Goal: Task Accomplishment & Management: Manage account settings

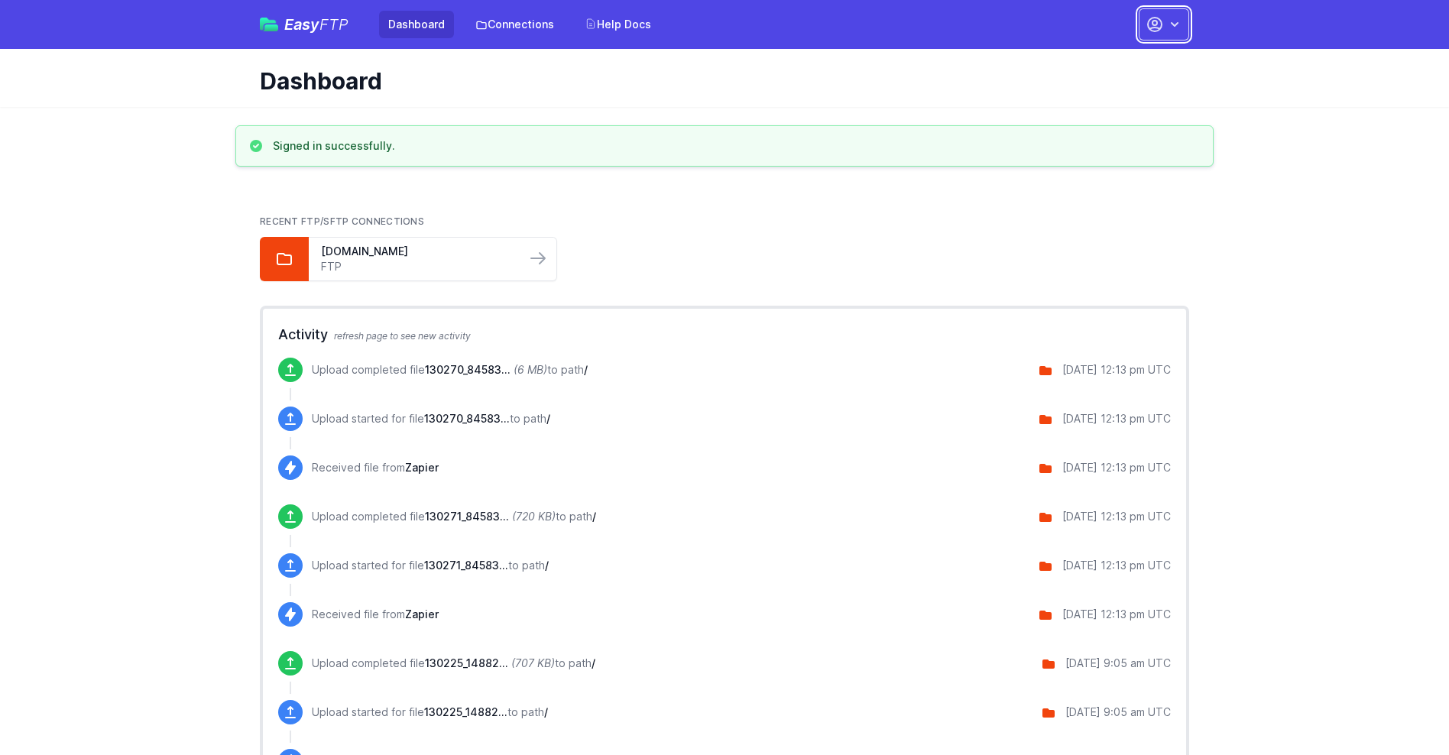
click at [1164, 24] on button "button" at bounding box center [1164, 24] width 50 height 32
click at [1116, 63] on link "Account Settings" at bounding box center [1115, 64] width 147 height 28
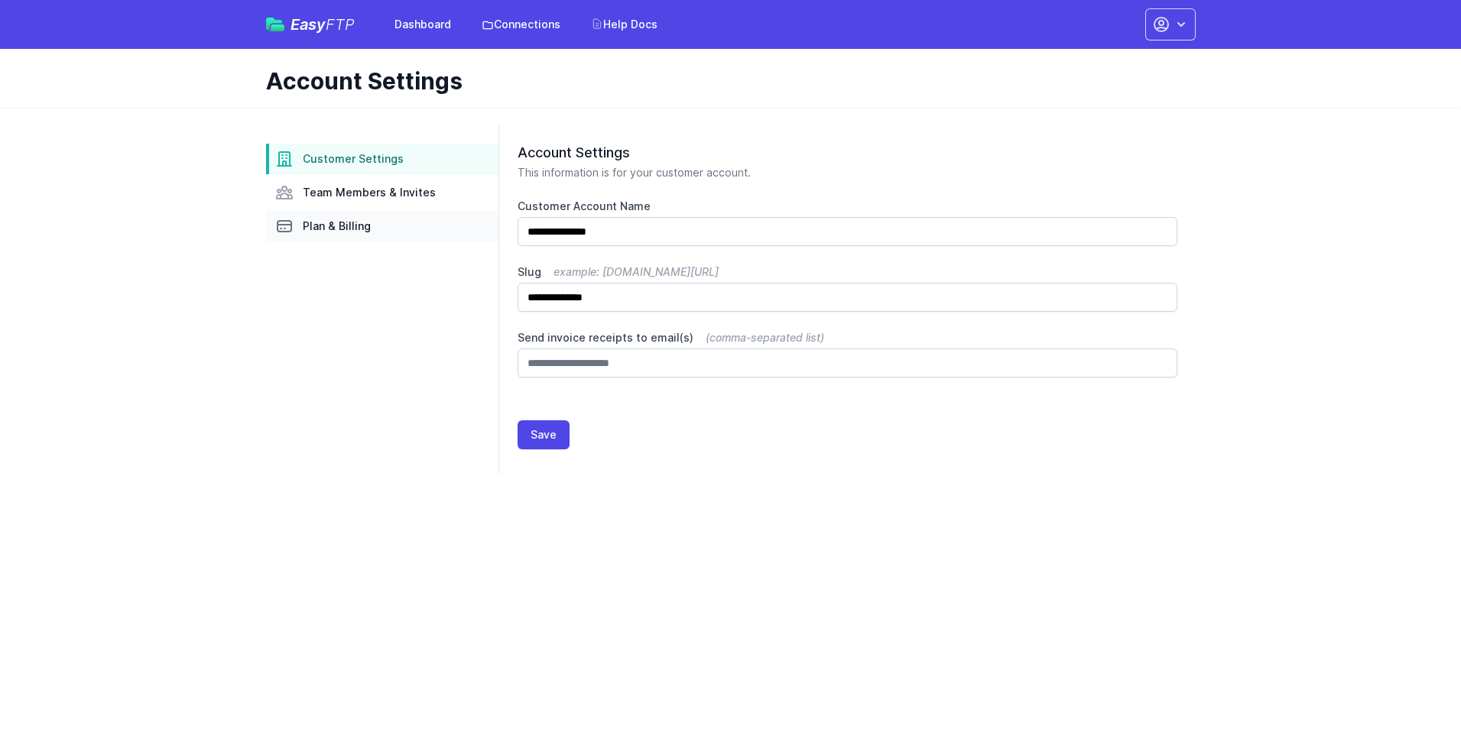
click at [382, 226] on link "Plan & Billing" at bounding box center [382, 226] width 232 height 31
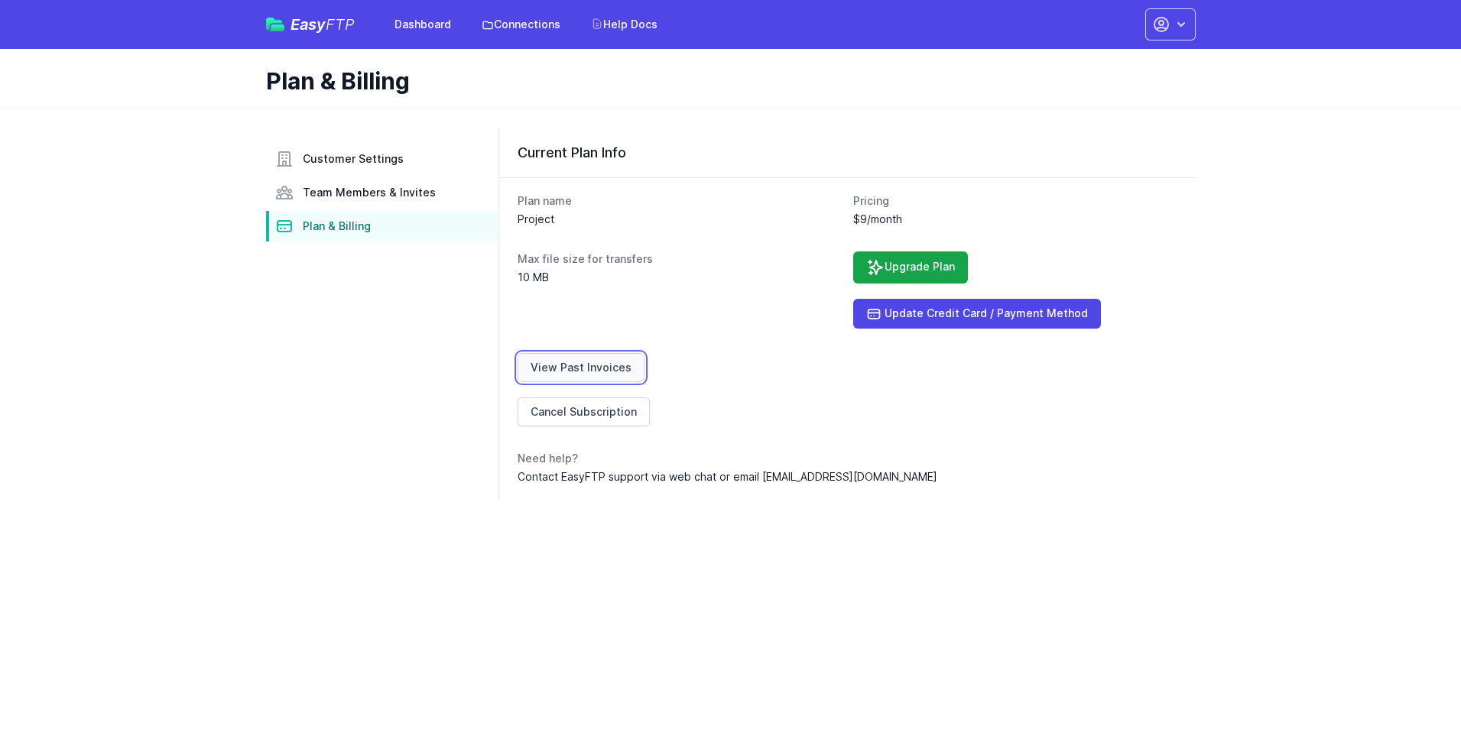
click at [578, 368] on link "View Past Invoices" at bounding box center [580, 367] width 127 height 29
